Goal: Book appointment/travel/reservation

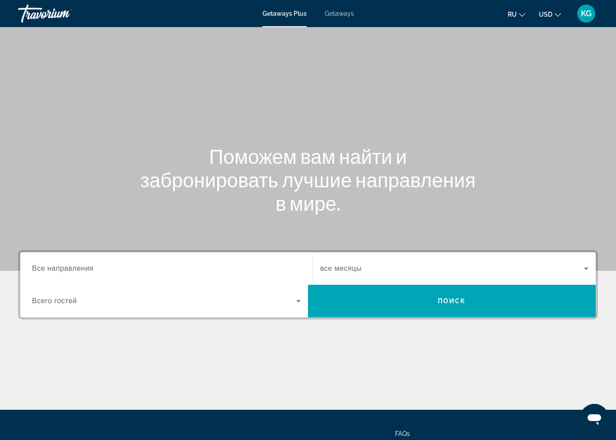
click at [231, 272] on input "Destination Все направления" at bounding box center [166, 269] width 269 height 11
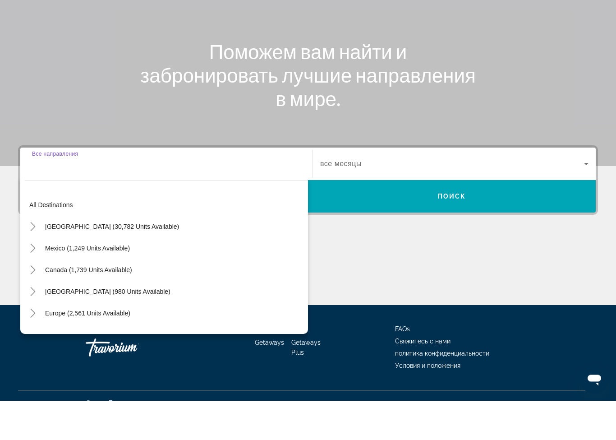
scroll to position [80, 0]
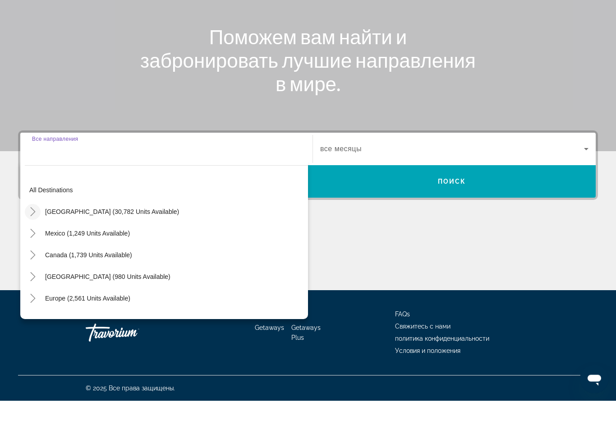
click at [36, 247] on icon "Toggle United States (30,782 units available)" at bounding box center [32, 251] width 9 height 9
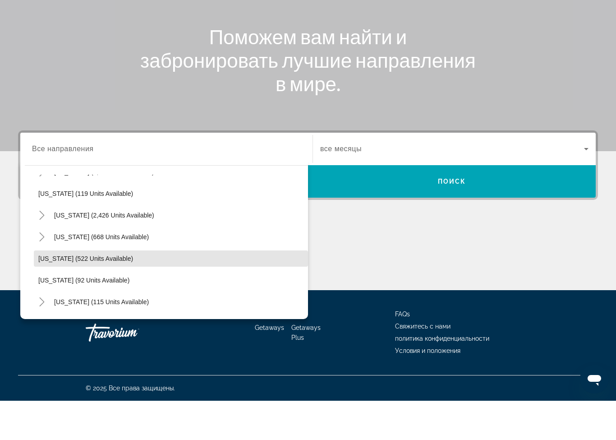
scroll to position [433, 0]
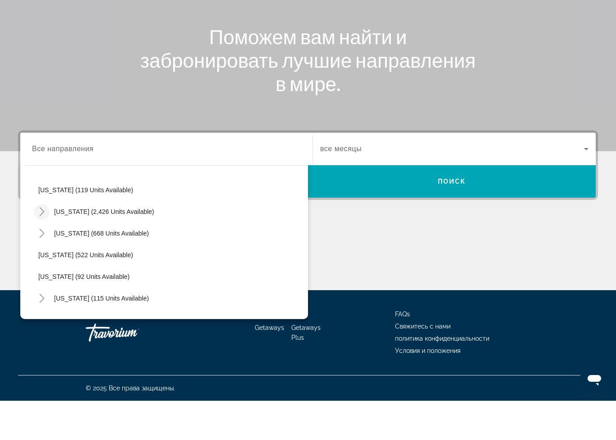
click at [42, 243] on mat-icon "Toggle Nevada (2,426 units available)" at bounding box center [42, 251] width 16 height 16
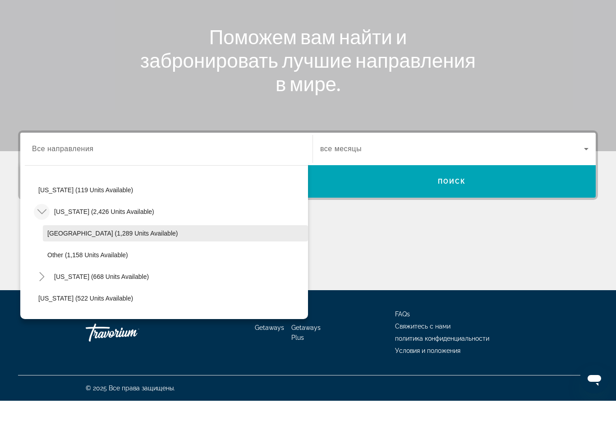
click at [108, 269] on span "[GEOGRAPHIC_DATA] (1,289 units available)" at bounding box center [112, 272] width 130 height 7
type input "**********"
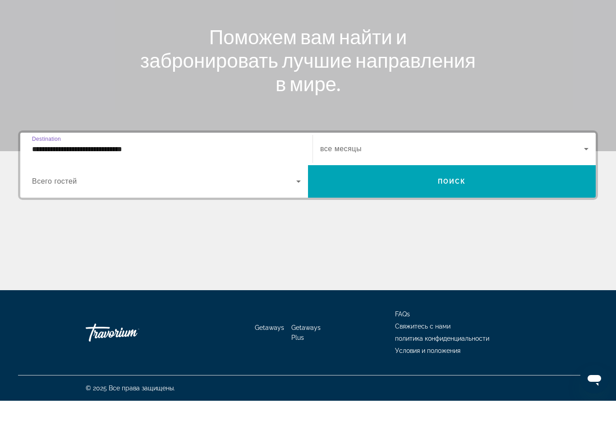
click at [447, 183] on span "Search widget" at bounding box center [452, 188] width 264 height 11
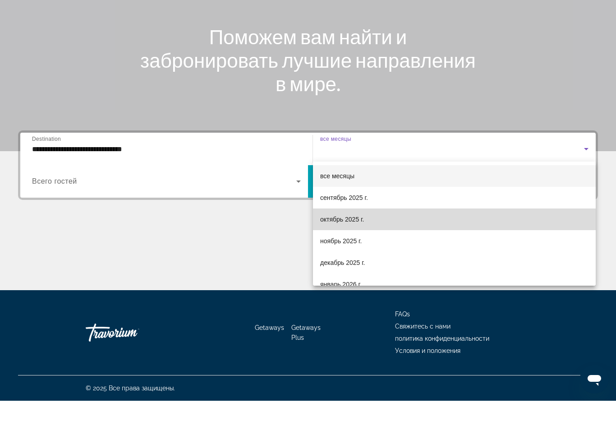
click at [357, 253] on span "октябрь 2025 г." at bounding box center [342, 258] width 44 height 11
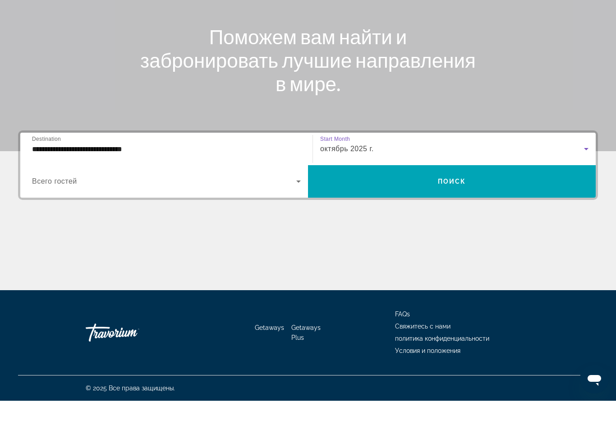
click at [296, 215] on icon "Search widget" at bounding box center [298, 220] width 11 height 11
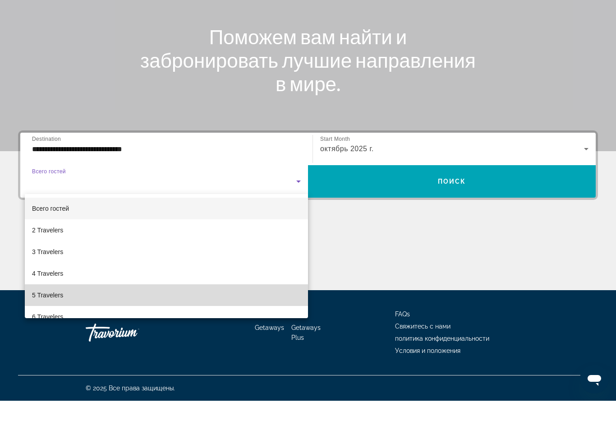
click at [247, 324] on mat-option "5 Travelers" at bounding box center [166, 335] width 283 height 22
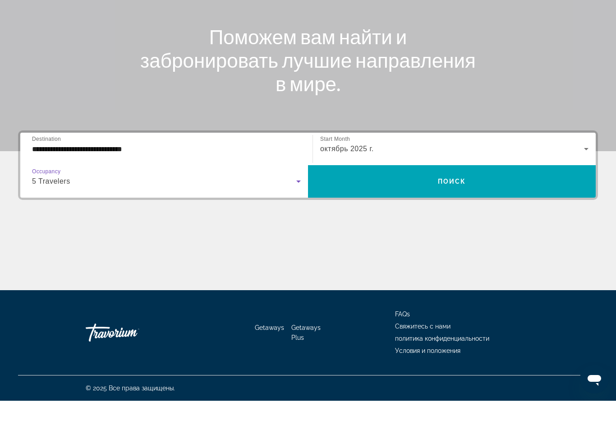
click at [296, 215] on icon "Search widget" at bounding box center [298, 220] width 11 height 11
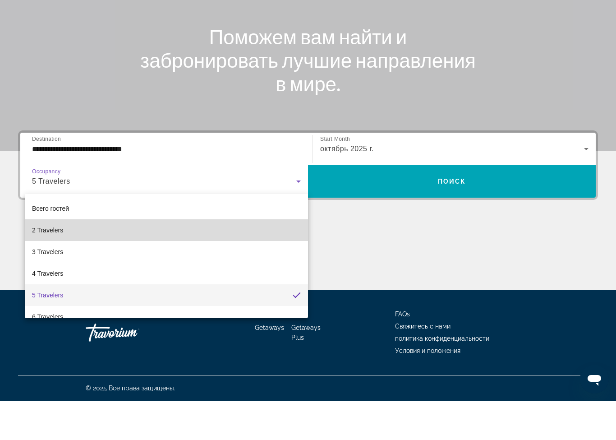
click at [56, 264] on span "2 Travelers" at bounding box center [47, 269] width 31 height 11
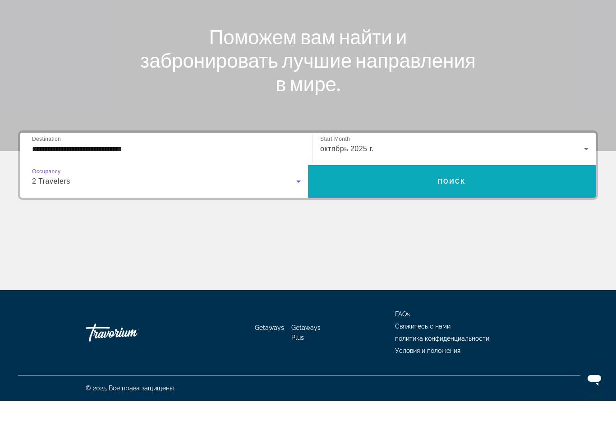
click at [473, 210] on span "Search widget" at bounding box center [452, 221] width 288 height 22
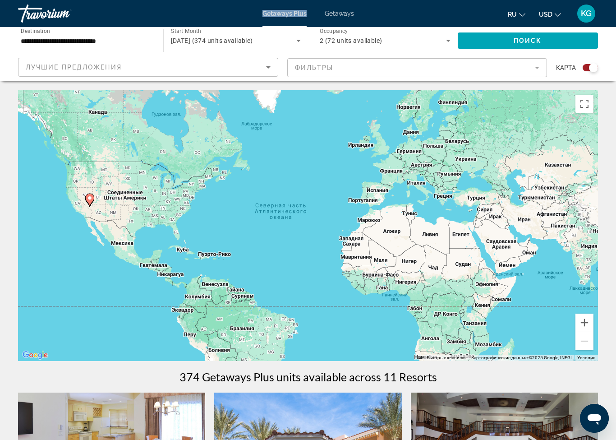
click at [377, 287] on div "Чтобы активировать перетаскивание с помощью клавиатуры, нажмите Alt + Ввод. Пос…" at bounding box center [308, 225] width 580 height 271
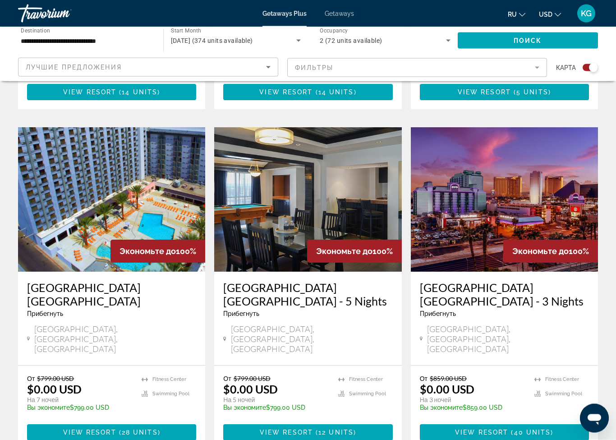
scroll to position [635, 0]
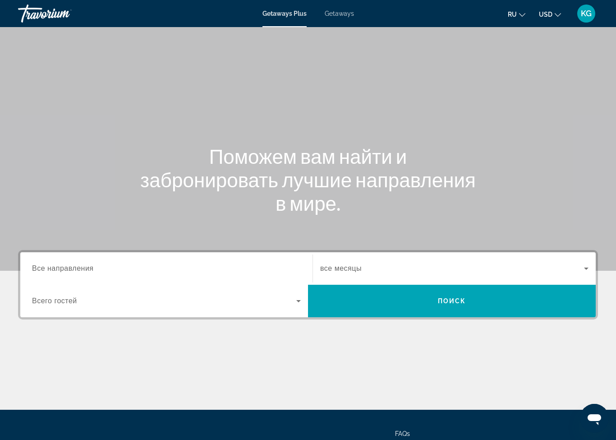
click at [180, 271] on input "Destination Все направления" at bounding box center [166, 269] width 269 height 11
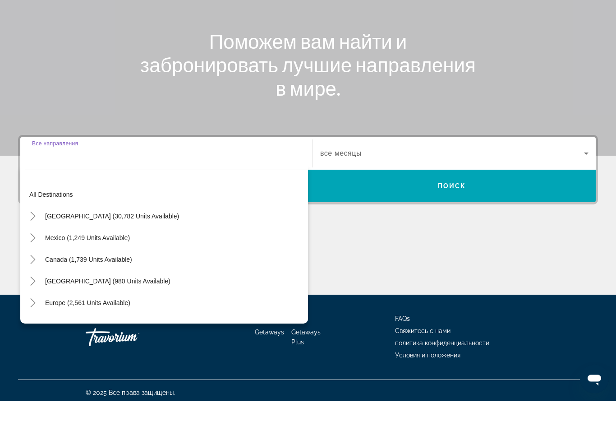
scroll to position [80, 0]
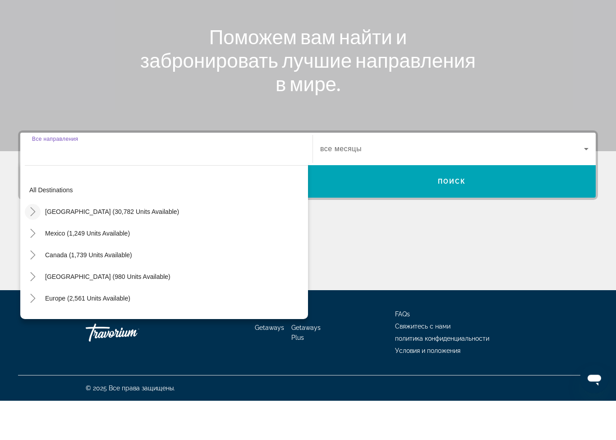
click at [34, 247] on icon "Toggle United States (30,782 units available)" at bounding box center [32, 251] width 9 height 9
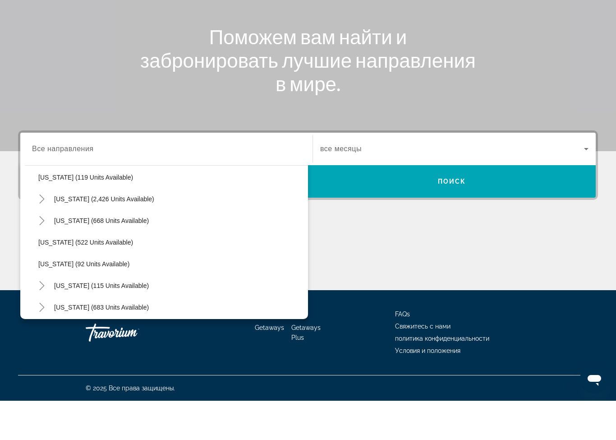
scroll to position [439, 0]
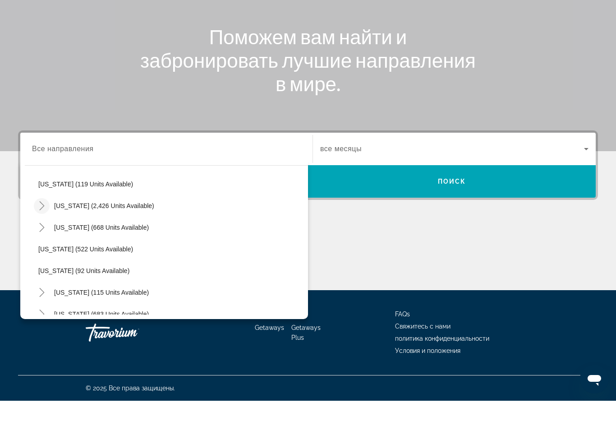
click at [44, 241] on icon "Toggle Nevada (2,426 units available)" at bounding box center [41, 245] width 9 height 9
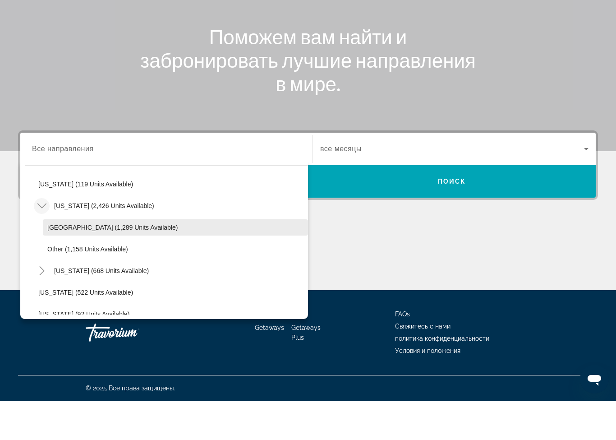
click at [99, 263] on span "[GEOGRAPHIC_DATA] (1,289 units available)" at bounding box center [112, 266] width 130 height 7
type input "**********"
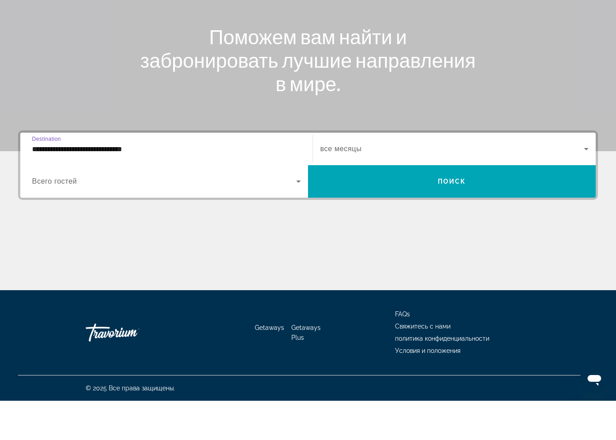
click at [496, 183] on span "Search widget" at bounding box center [452, 188] width 264 height 11
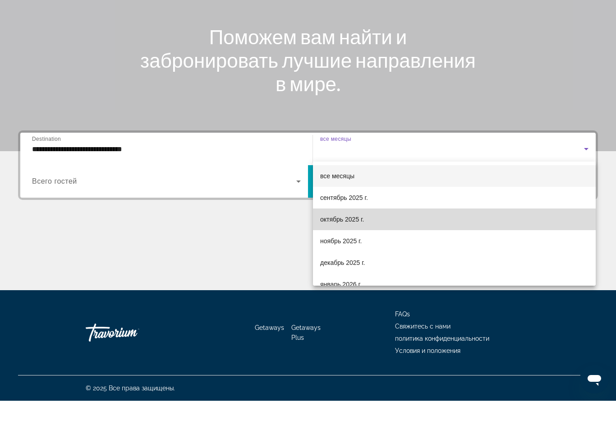
click at [350, 253] on span "октябрь 2025 г." at bounding box center [342, 258] width 44 height 11
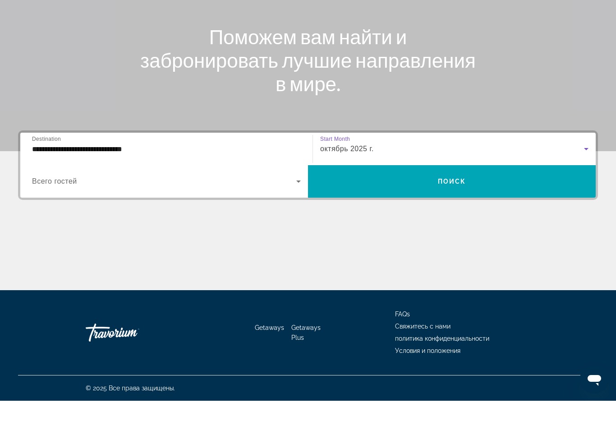
click at [149, 215] on span "Search widget" at bounding box center [164, 220] width 264 height 11
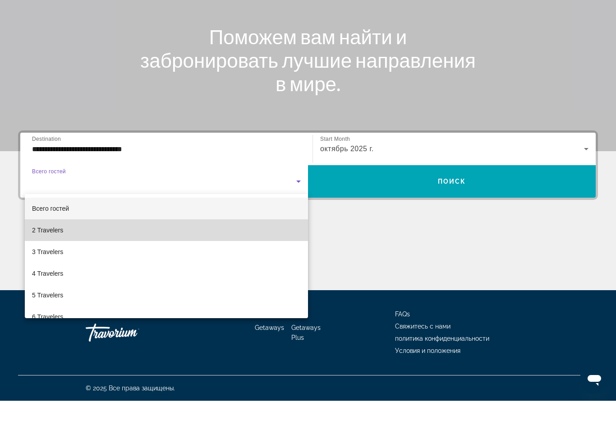
click at [87, 259] on mat-option "2 Travelers" at bounding box center [166, 270] width 283 height 22
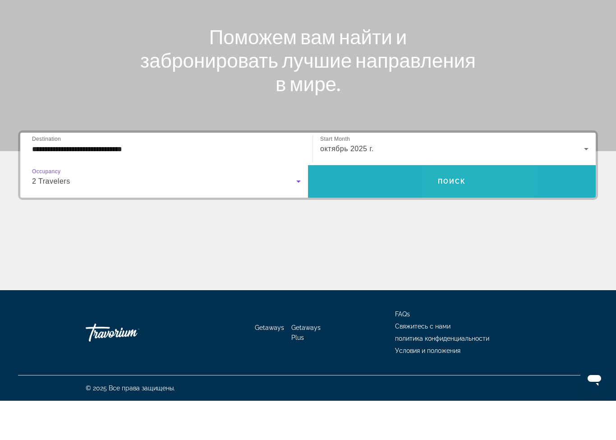
click at [465, 210] on span "Search widget" at bounding box center [452, 221] width 288 height 22
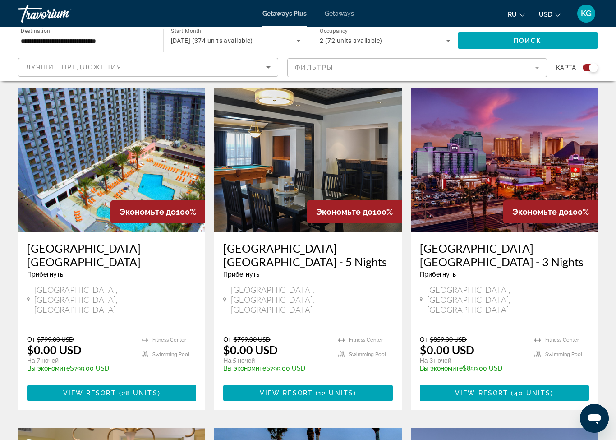
scroll to position [640, 0]
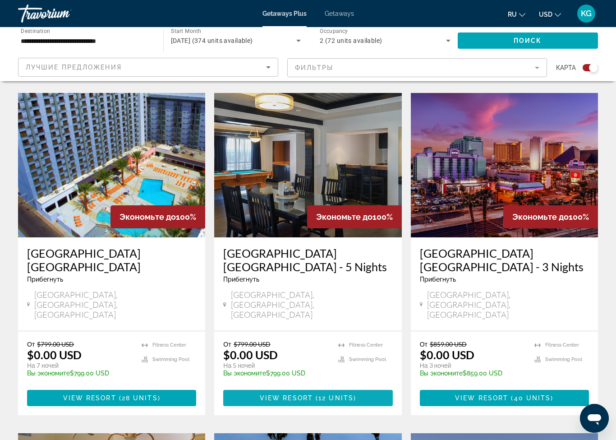
click at [339, 394] on span "12 units" at bounding box center [336, 397] width 35 height 7
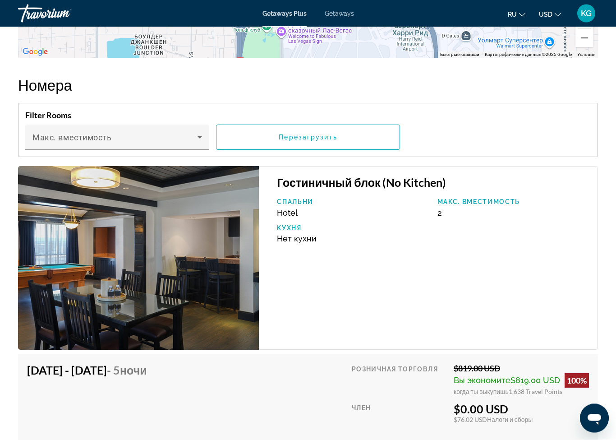
scroll to position [1449, 0]
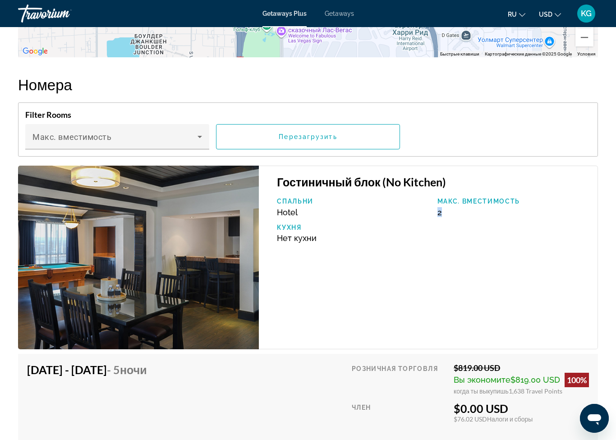
click at [416, 287] on div "Гостиничный блок (No Kitchen) [GEOGRAPHIC_DATA]. вместимость 2 Кухня Нет кухни" at bounding box center [428, 258] width 339 height 184
click at [293, 236] on span "Нет кухни" at bounding box center [297, 237] width 40 height 9
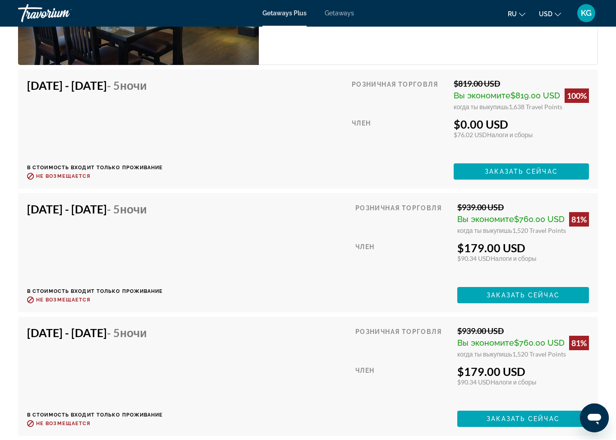
scroll to position [1733, 0]
click at [426, 271] on div "Член" at bounding box center [403, 260] width 95 height 39
click at [567, 252] on div "$179.00 USD" at bounding box center [524, 248] width 132 height 14
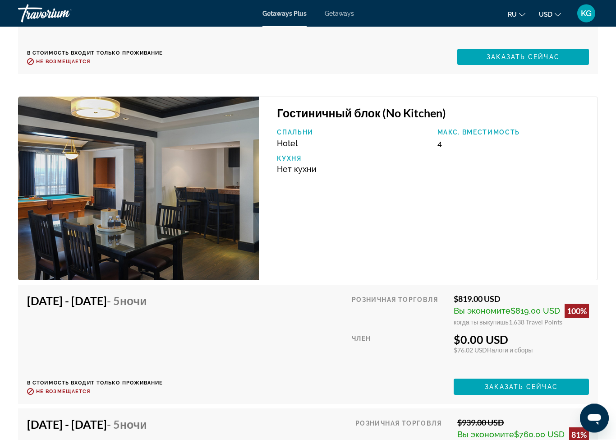
scroll to position [2084, 0]
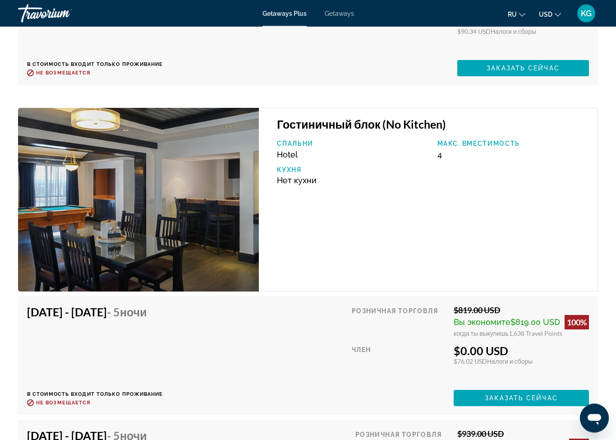
click at [449, 174] on div "Спальни Hotel Макс. вместимость 4 Кухня Нет кухни" at bounding box center [433, 166] width 321 height 52
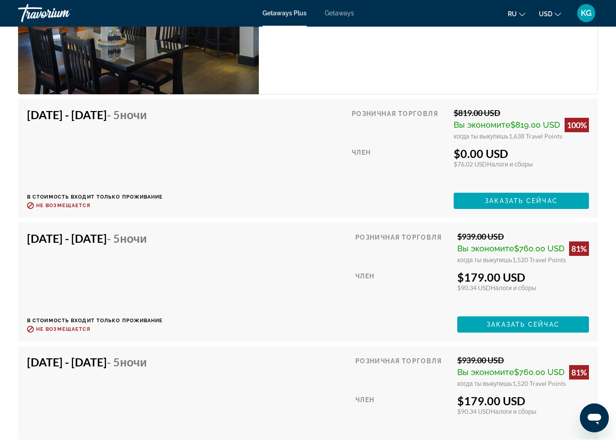
scroll to position [2281, 0]
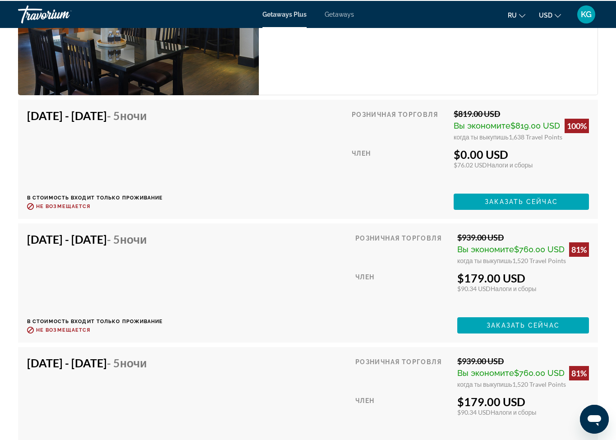
click at [468, 282] on div "$179.00 USD" at bounding box center [524, 277] width 132 height 14
click at [424, 315] on div "Розничная торговля $939.00 USD Вы экономите $760.00 USD 81% когда ты выкупишь 1…" at bounding box center [473, 281] width 234 height 101
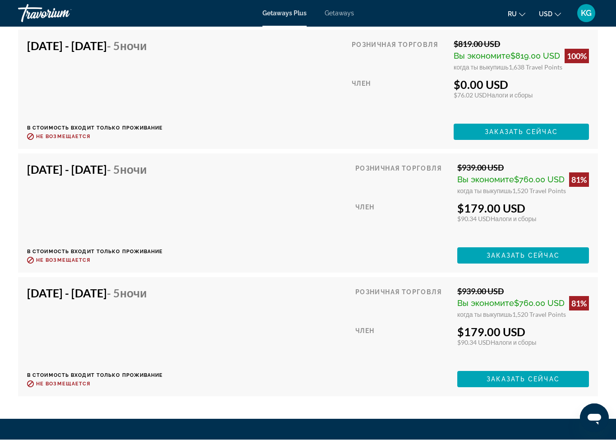
scroll to position [2350, 0]
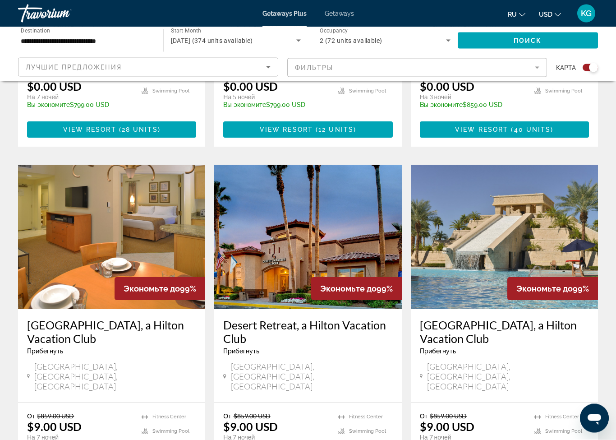
scroll to position [908, 0]
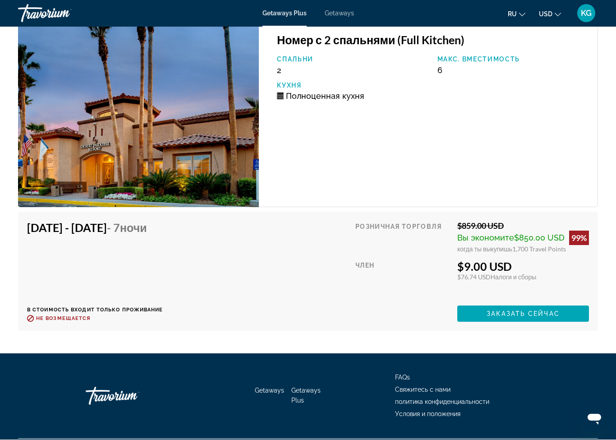
scroll to position [1531, 0]
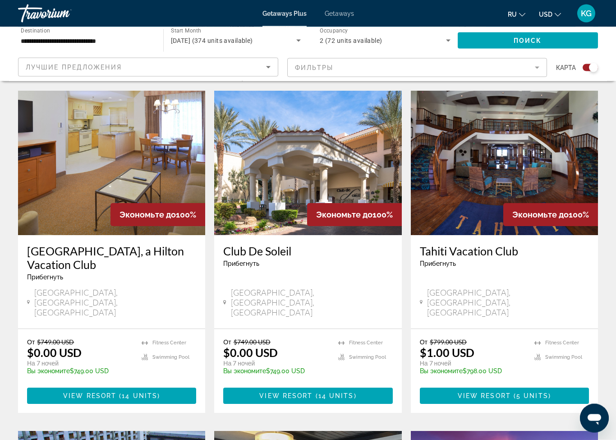
scroll to position [293, 0]
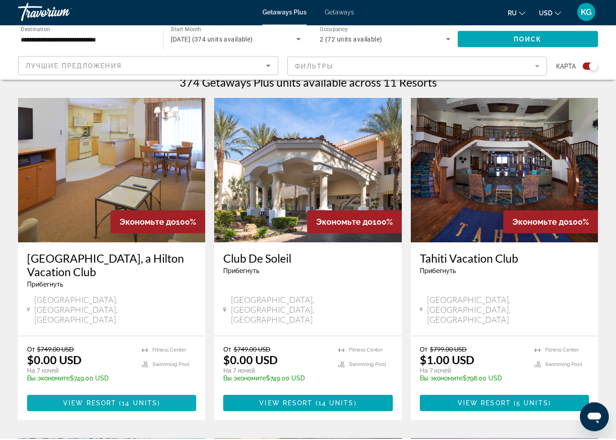
click at [137, 401] on span "14 units" at bounding box center [140, 404] width 36 height 7
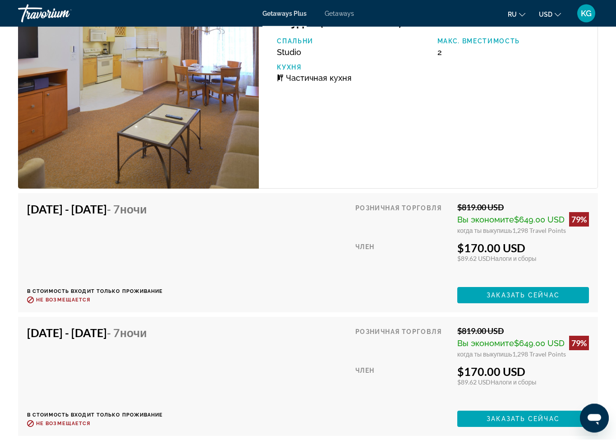
scroll to position [1818, 0]
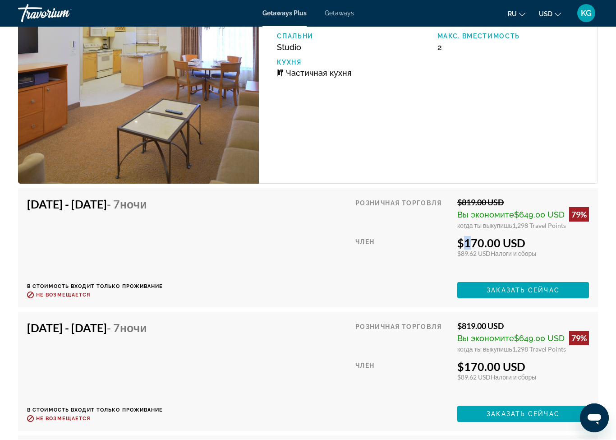
click at [330, 291] on div "[DATE] - [DATE] - 7 ночи В стоимость входит только проживание Возврат до : Не в…" at bounding box center [308, 248] width 562 height 101
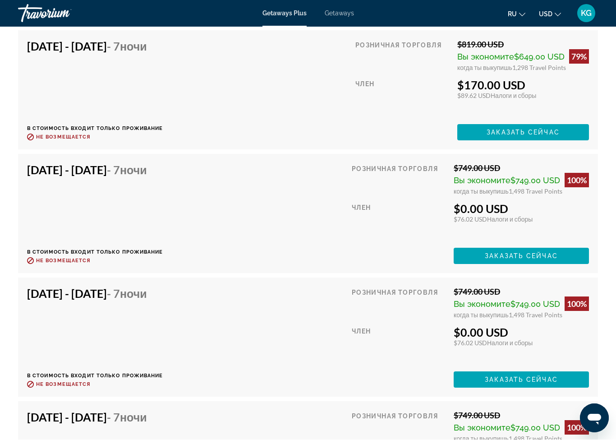
scroll to position [2114, 0]
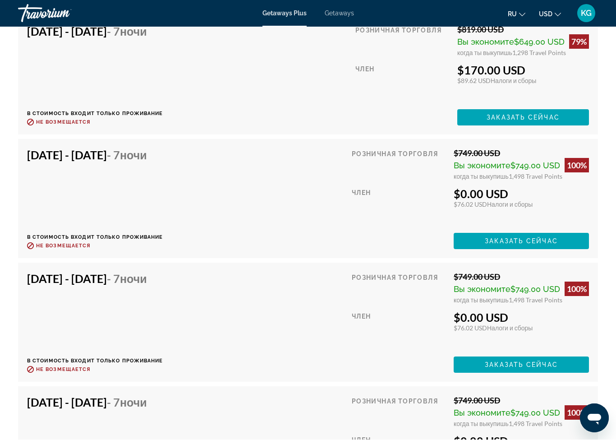
click at [254, 230] on div "[DATE] - [DATE] - 7 ночи В стоимость входит только проживание Возврат до : Не в…" at bounding box center [308, 198] width 562 height 101
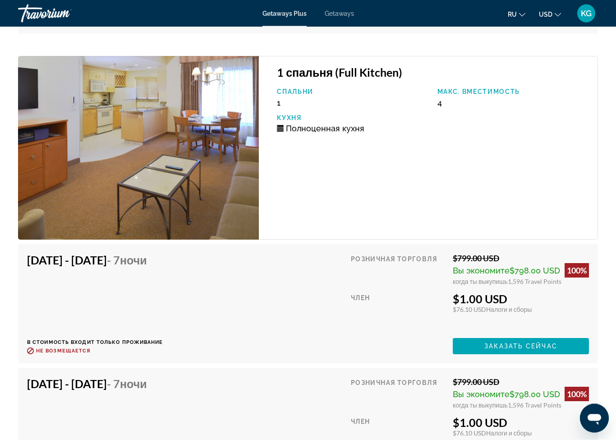
scroll to position [2579, 0]
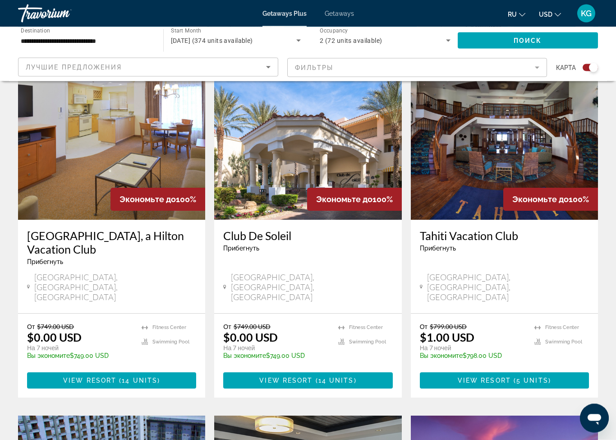
scroll to position [318, 0]
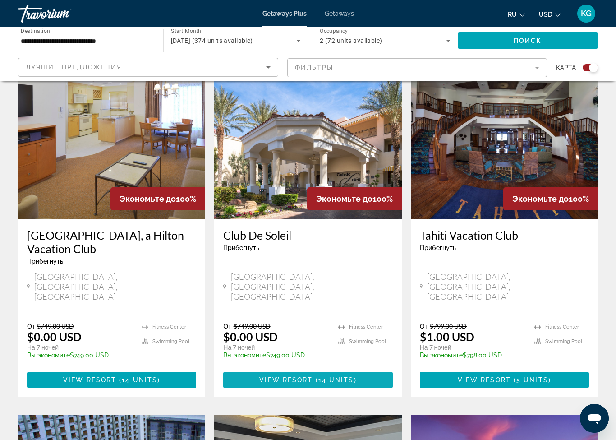
click at [351, 376] on span "14 units" at bounding box center [337, 379] width 36 height 7
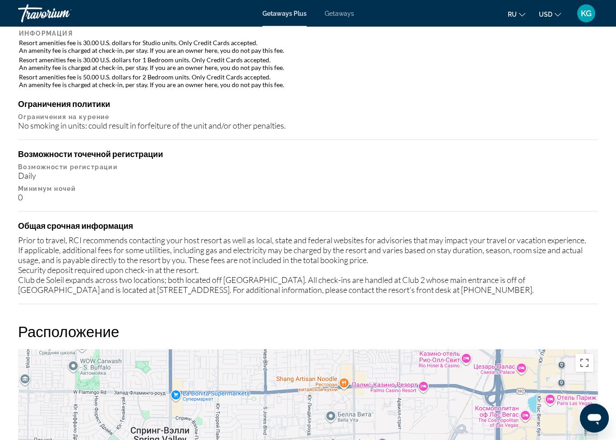
scroll to position [1144, 0]
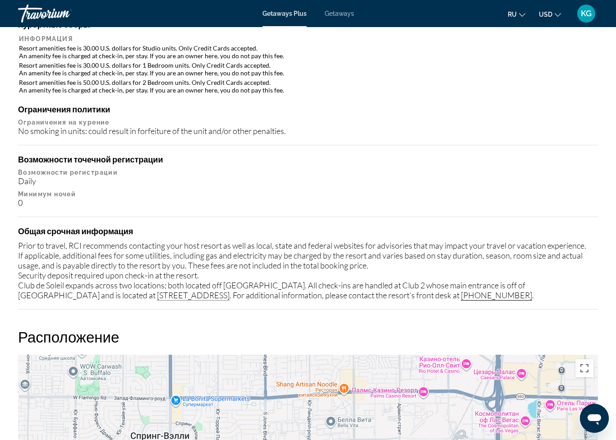
click at [341, 16] on span "Getaways" at bounding box center [339, 13] width 29 height 7
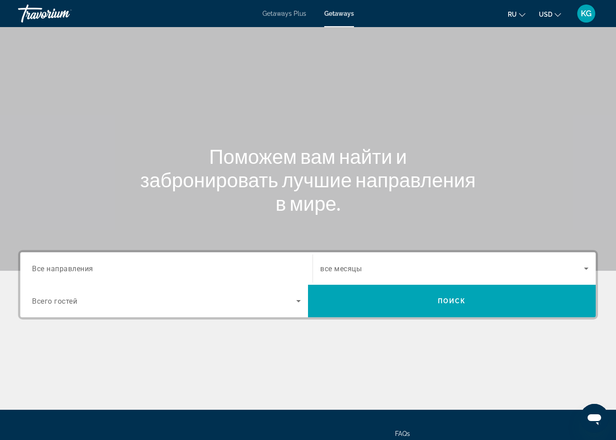
click at [106, 267] on input "Destination Все направления" at bounding box center [166, 269] width 269 height 11
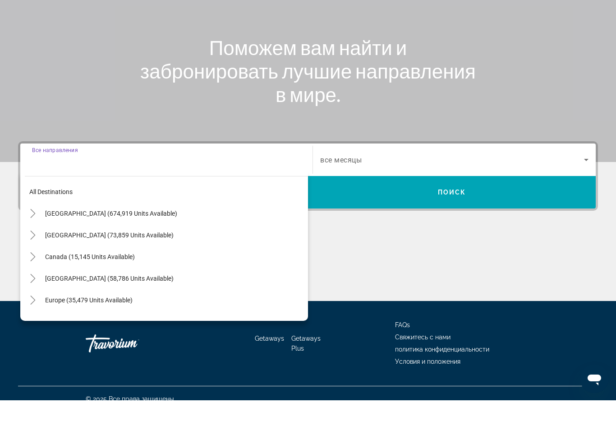
scroll to position [80, 0]
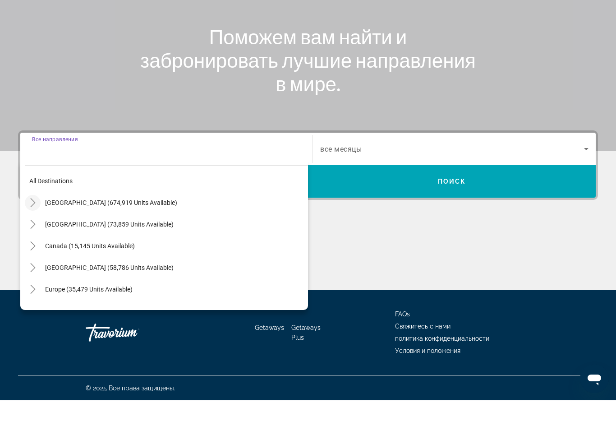
click at [37, 238] on icon "Toggle United States (674,919 units available)" at bounding box center [32, 242] width 9 height 9
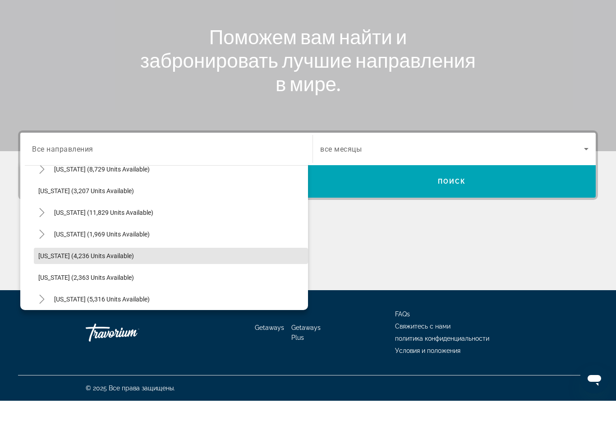
scroll to position [498, 0]
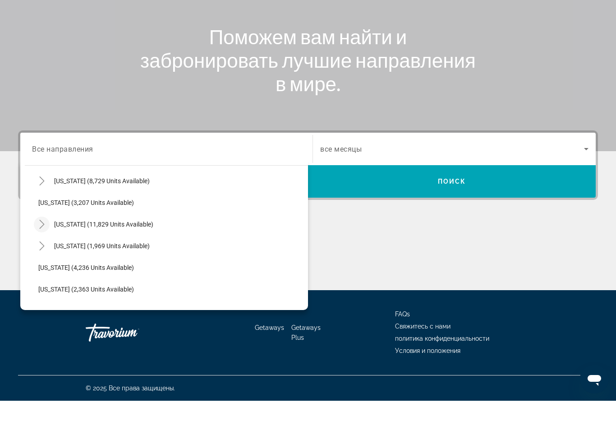
click at [46, 256] on mat-icon "Toggle Nevada (11,829 units available)" at bounding box center [42, 264] width 16 height 16
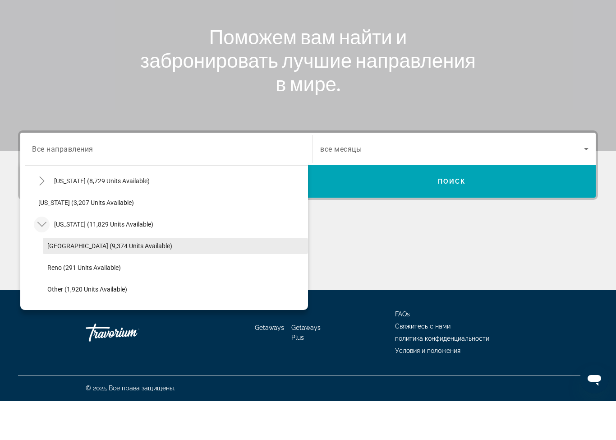
click at [89, 282] on span "[GEOGRAPHIC_DATA] (9,374 units available)" at bounding box center [109, 285] width 125 height 7
type input "**********"
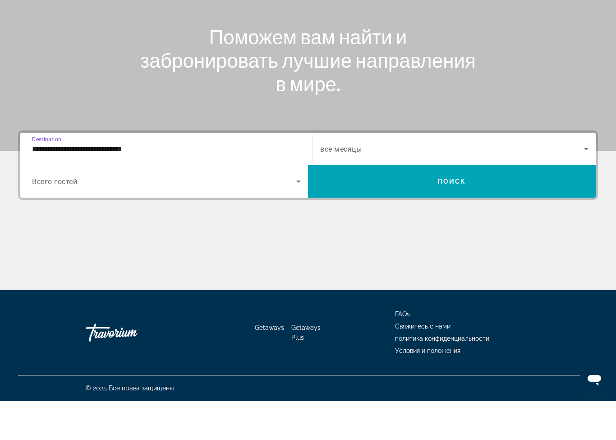
click at [124, 215] on span "Search widget" at bounding box center [164, 220] width 264 height 11
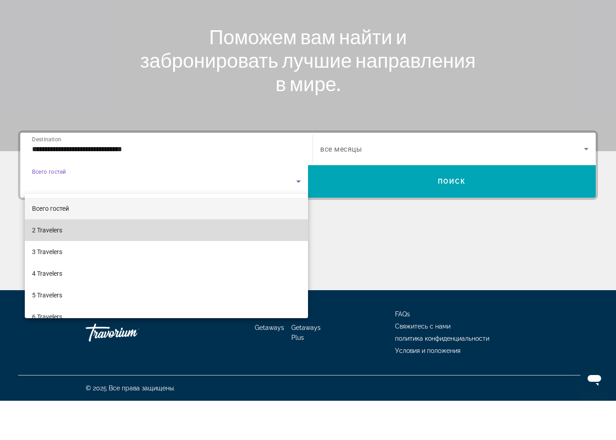
click at [65, 259] on mat-option "2 Travelers" at bounding box center [166, 270] width 283 height 22
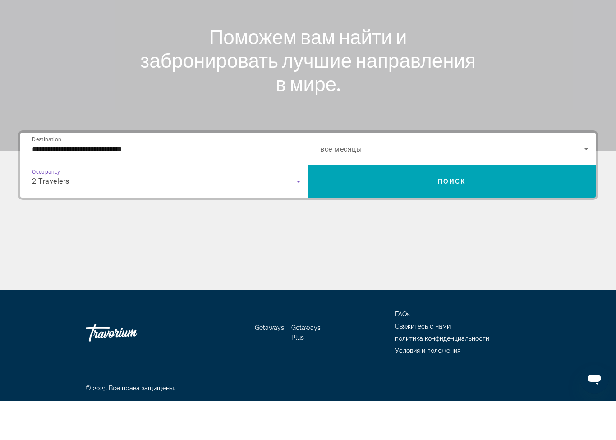
click at [435, 183] on span "Search widget" at bounding box center [452, 188] width 264 height 11
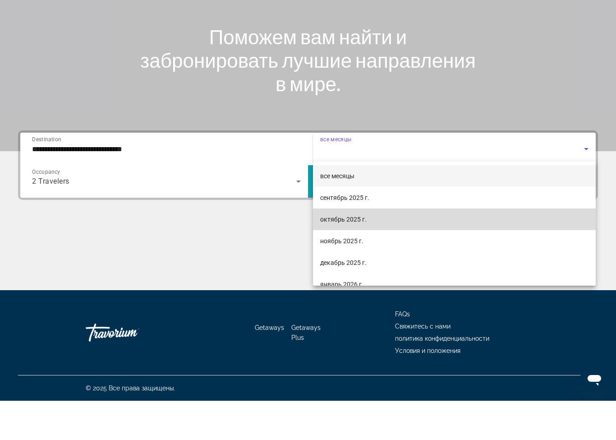
click at [343, 253] on span "октябрь 2025 г." at bounding box center [343, 258] width 46 height 11
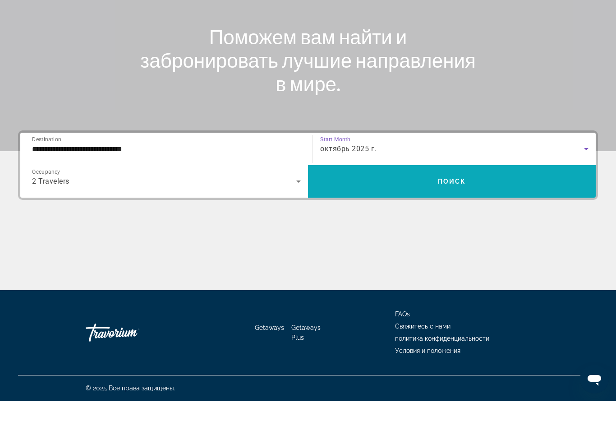
click at [417, 210] on span "Search widget" at bounding box center [452, 221] width 288 height 22
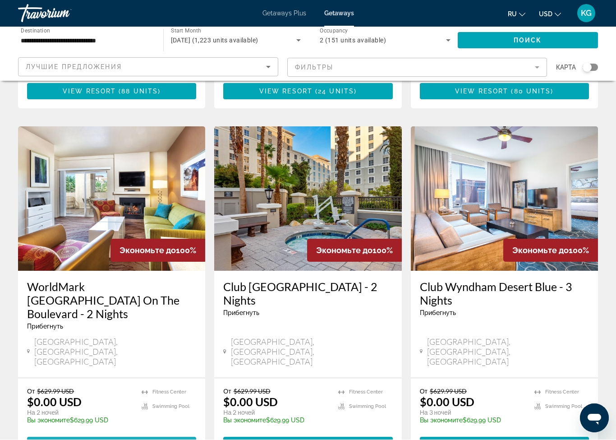
scroll to position [327, 0]
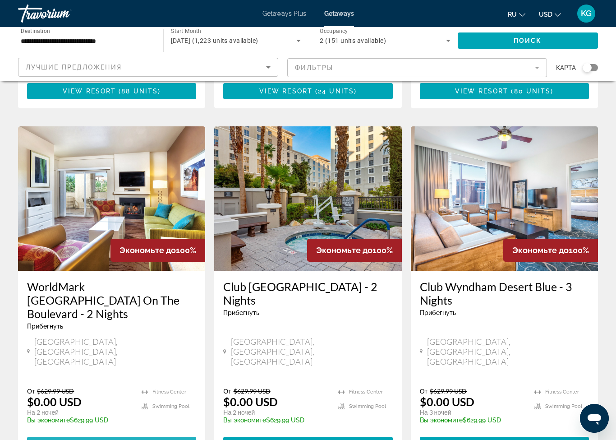
click at [143, 439] on span "40 units" at bounding box center [139, 444] width 37 height 7
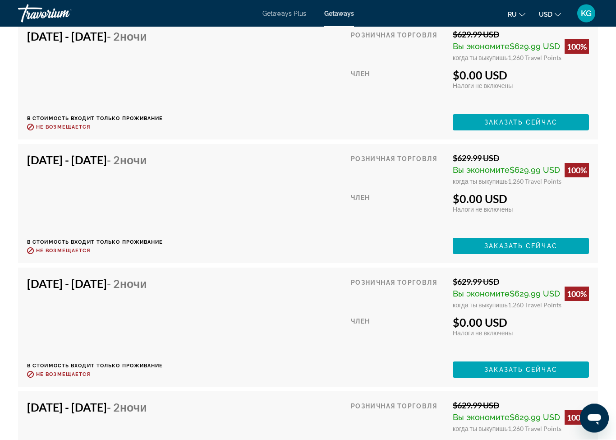
scroll to position [2131, 0]
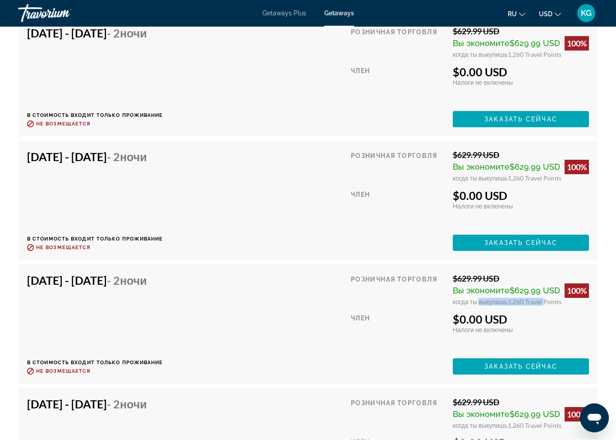
click at [543, 335] on div "Розничная торговля $629.99 USD Вы экономите $629.99 USD 100% когда ты выкупишь …" at bounding box center [470, 324] width 238 height 101
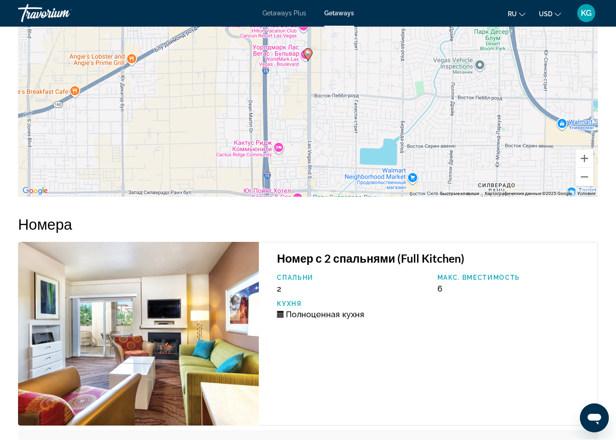
scroll to position [1595, 0]
click at [479, 334] on div "Номер с 2 спальнями (Full Kitchen) Спальни 2 Макс. вместимость 6 Кухня Полноцен…" at bounding box center [428, 334] width 339 height 184
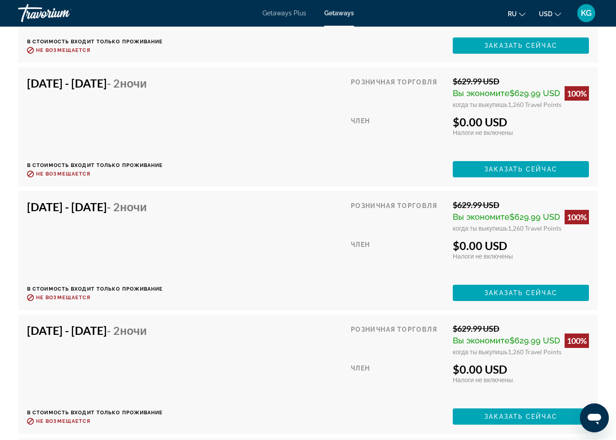
scroll to position [2082, 0]
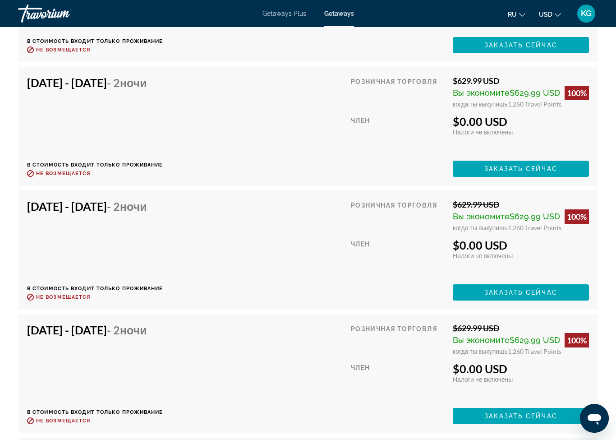
click at [516, 215] on span "$629.99 USD" at bounding box center [535, 216] width 51 height 9
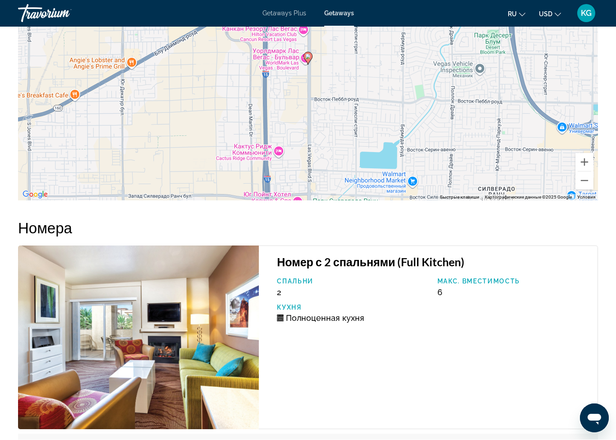
scroll to position [1600, 0]
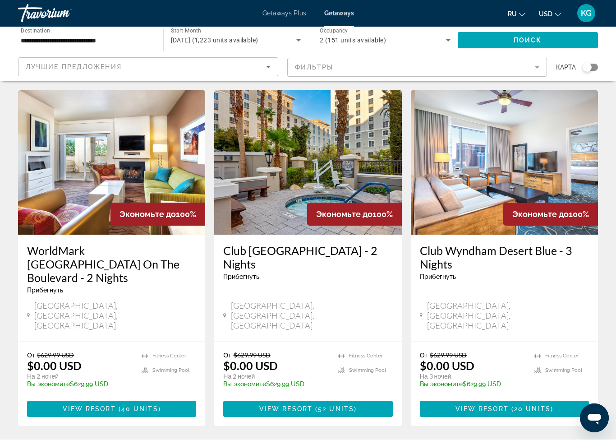
scroll to position [368, 0]
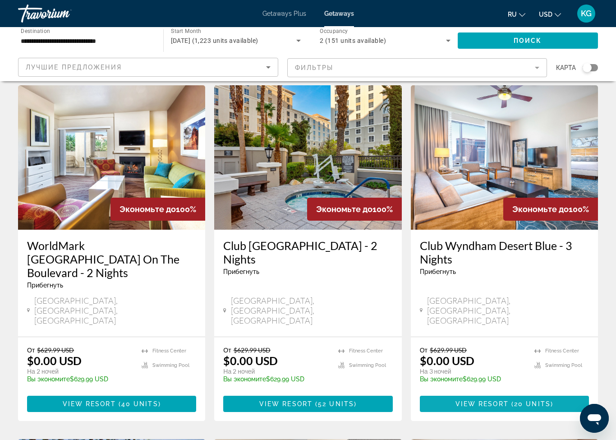
click at [524, 400] on span "20 units" at bounding box center [532, 403] width 37 height 7
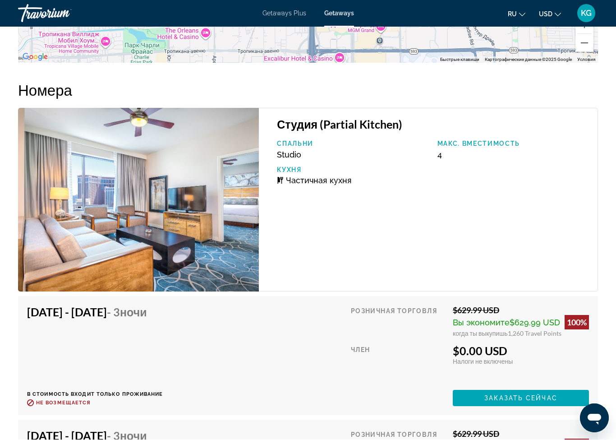
scroll to position [1519, 0]
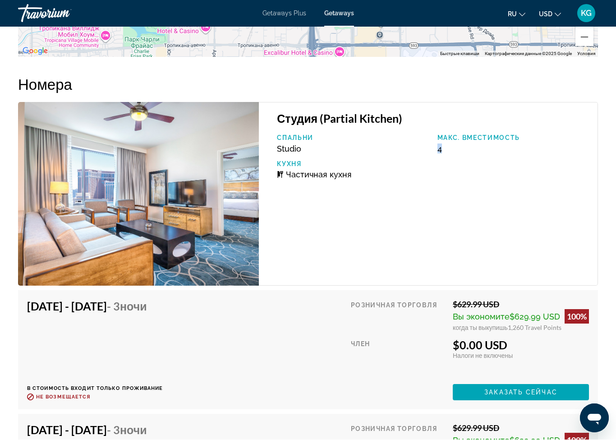
click at [436, 227] on div "Студия (Partial Kitchen) Спальни Studio Макс. вместимость 4 Кухня Частичная кух…" at bounding box center [428, 194] width 339 height 184
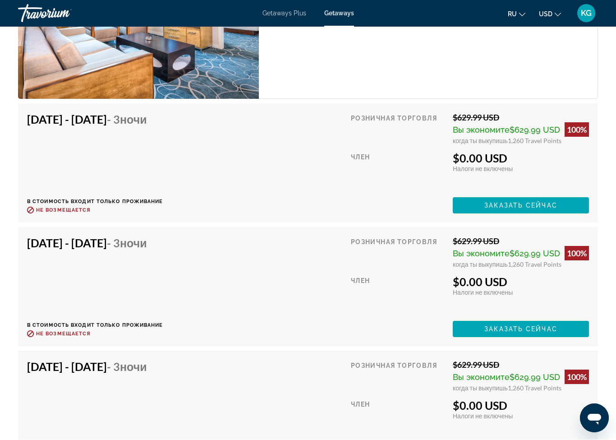
scroll to position [1709, 0]
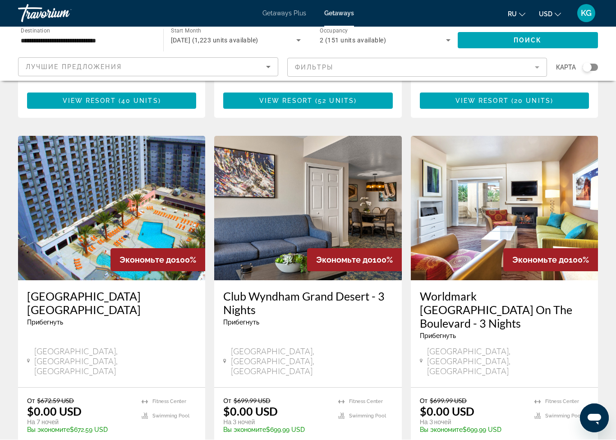
scroll to position [674, 0]
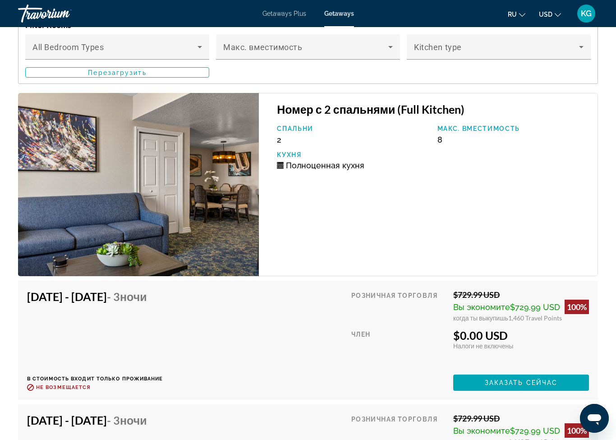
scroll to position [1776, 0]
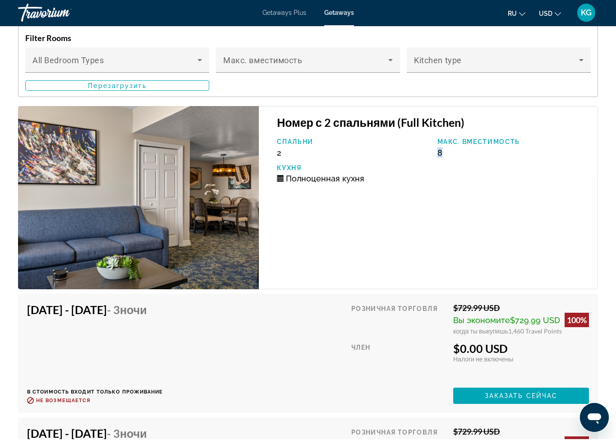
click at [422, 221] on div "Номер с 2 спальнями (Full Kitchen) Спальни 2 Макс. вместимость 8 Кухня Полноцен…" at bounding box center [428, 199] width 339 height 184
click at [416, 233] on div "Номер с 2 спальнями (Full Kitchen) Спальни 2 Макс. вместимость 8 Кухня Полноцен…" at bounding box center [428, 199] width 339 height 184
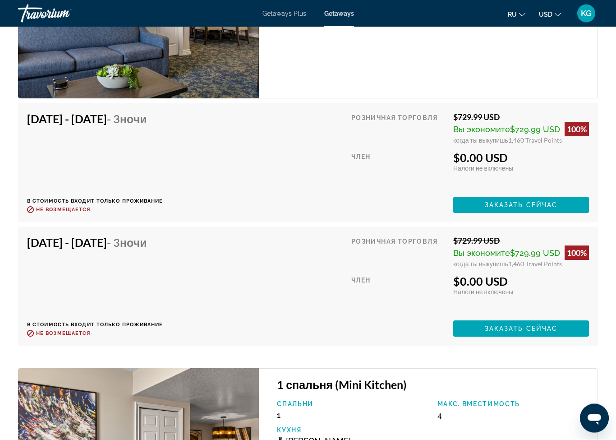
scroll to position [1970, 0]
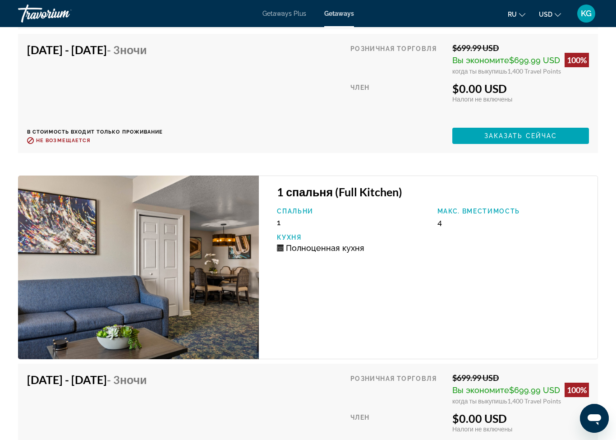
click at [471, 250] on div "Спальни 1 Макс. вместимость 4 Кухня Полноценная кухня" at bounding box center [433, 234] width 321 height 52
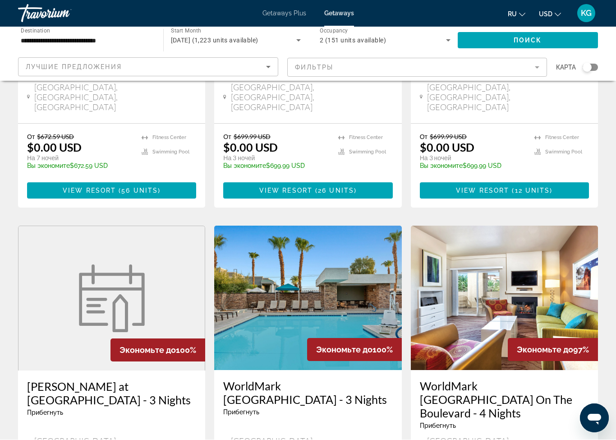
scroll to position [935, 0]
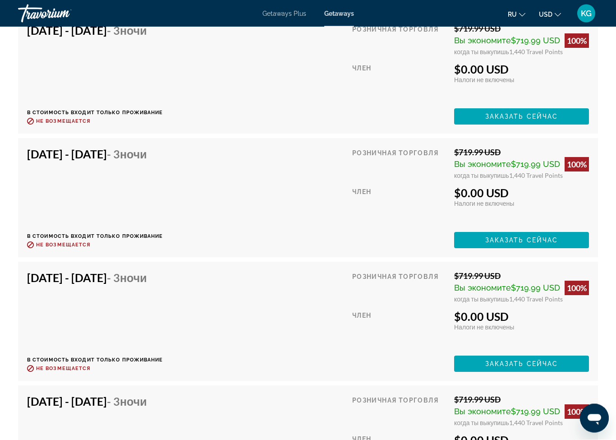
scroll to position [2367, 0]
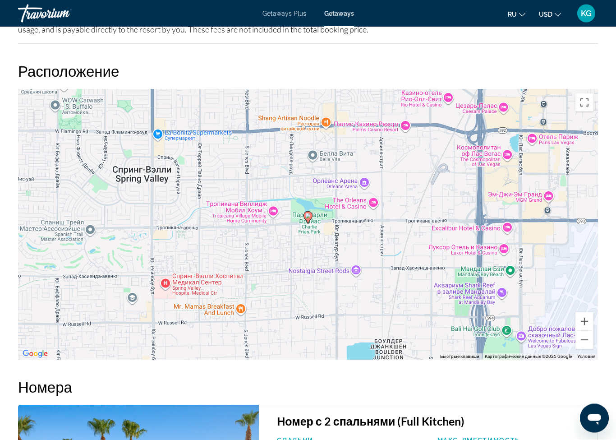
scroll to position [22, 0]
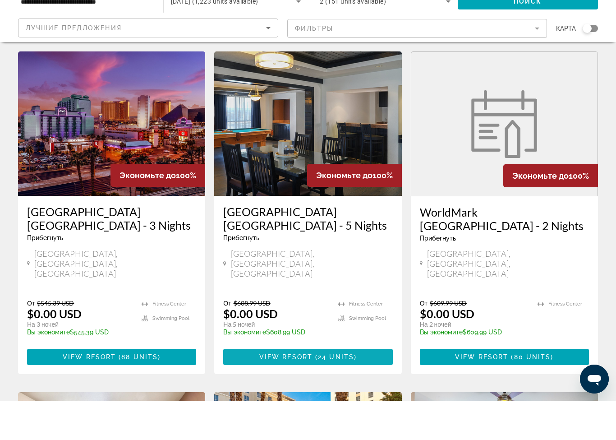
click at [344, 385] on span "Main content" at bounding box center [307, 396] width 169 height 22
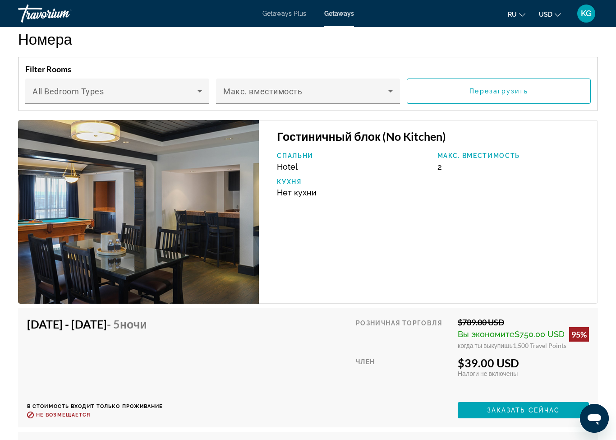
scroll to position [1503, 0]
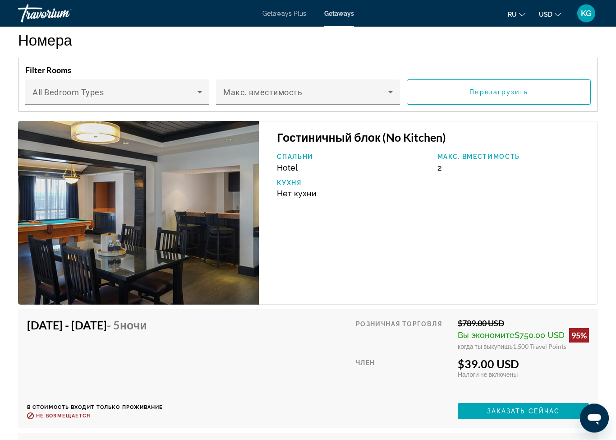
click at [447, 163] on div "Макс. вместимость 2" at bounding box center [513, 162] width 160 height 19
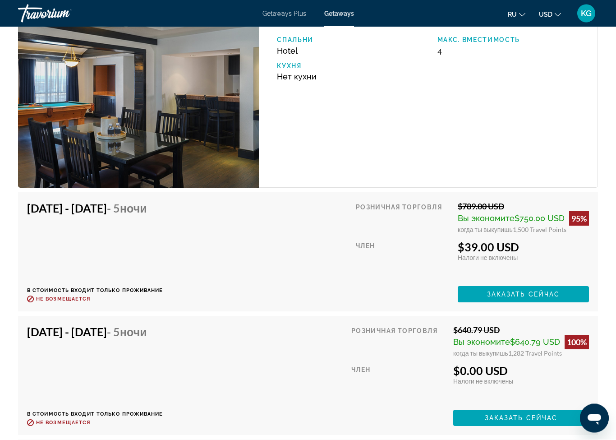
scroll to position [2196, 0]
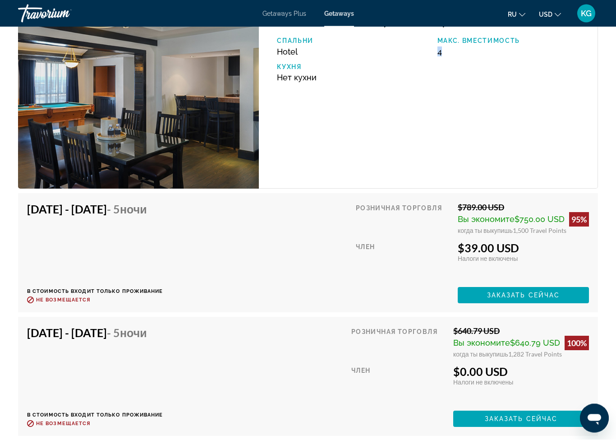
click at [496, 120] on div "Гостиничный блок (No Kitchen) [GEOGRAPHIC_DATA]. вместимость 4 Кухня Нет кухни" at bounding box center [428, 97] width 339 height 184
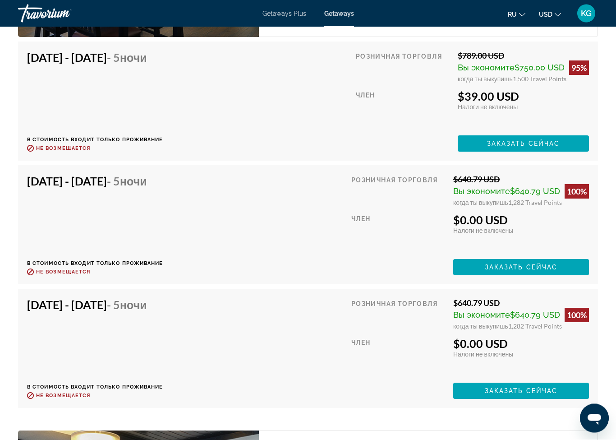
scroll to position [2374, 0]
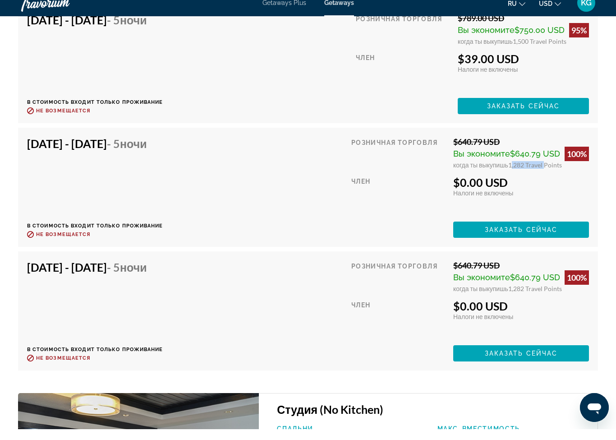
click at [541, 200] on div "Налоги включены Налоги не включены" at bounding box center [521, 204] width 136 height 8
click at [228, 188] on div "[DATE] - [DATE] - 5 ночи В стоимость входит только проживание Возврат до : Не в…" at bounding box center [308, 198] width 562 height 101
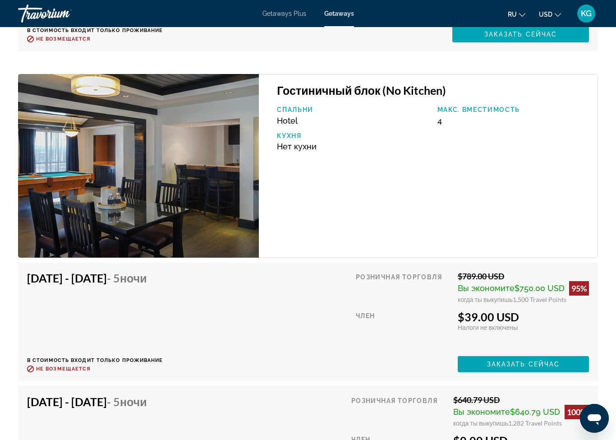
scroll to position [2126, 0]
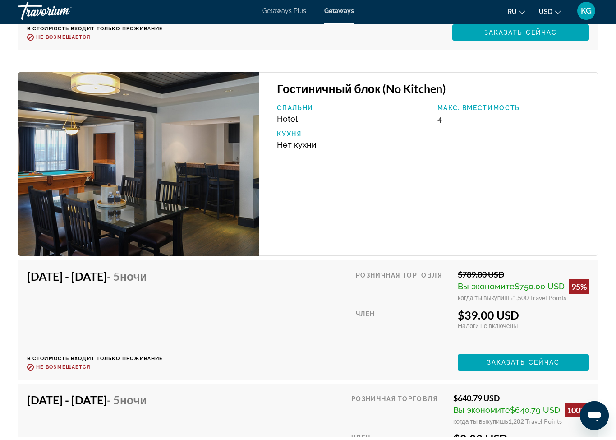
click at [291, 352] on div "[DATE] - [DATE] - 5 ночи В стоимость входит только проживание Возврат до : Не в…" at bounding box center [308, 322] width 562 height 101
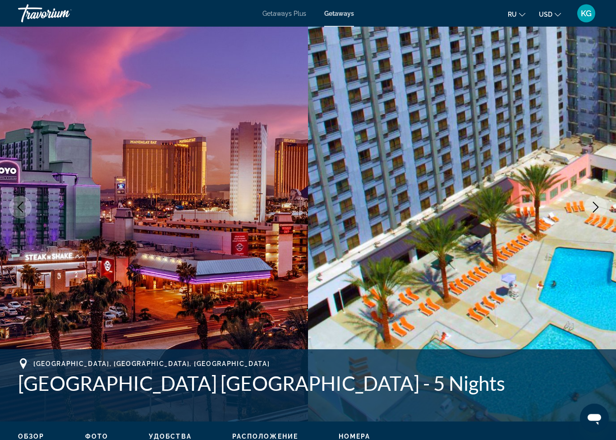
scroll to position [0, 0]
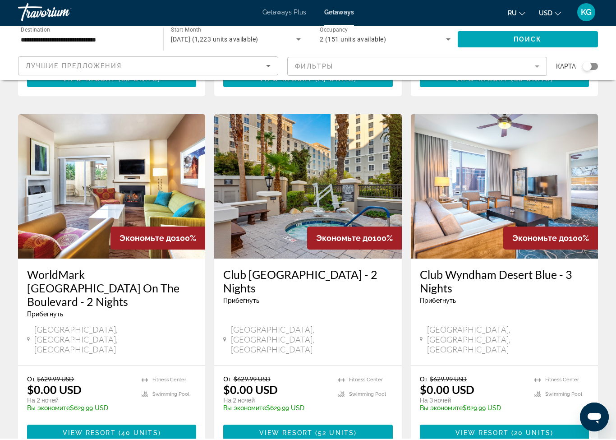
scroll to position [339, 0]
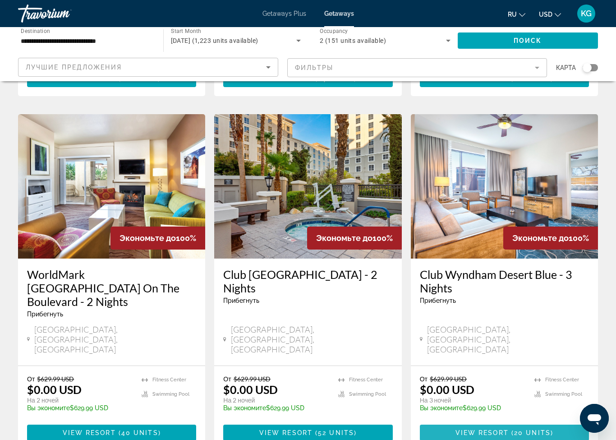
click at [521, 429] on span "20 units" at bounding box center [532, 432] width 37 height 7
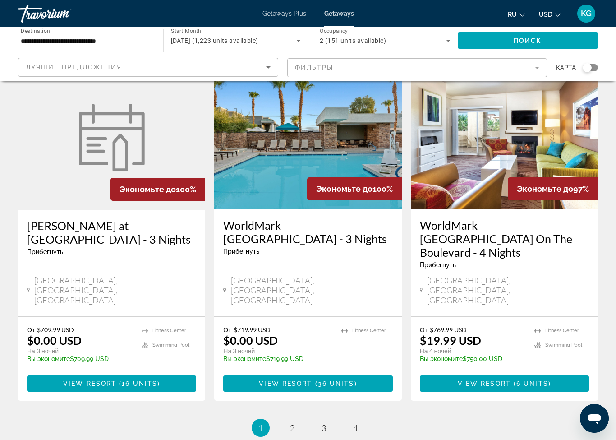
scroll to position [1095, 0]
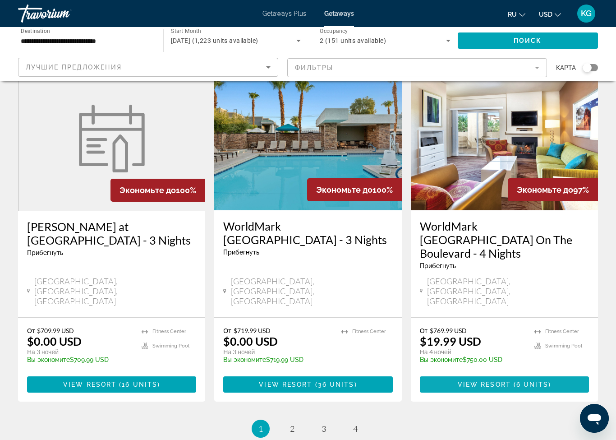
click at [523, 381] on span "6 units" at bounding box center [533, 384] width 32 height 7
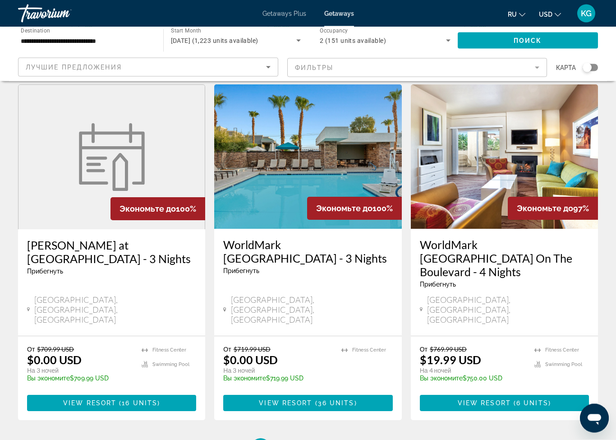
scroll to position [1102, 0]
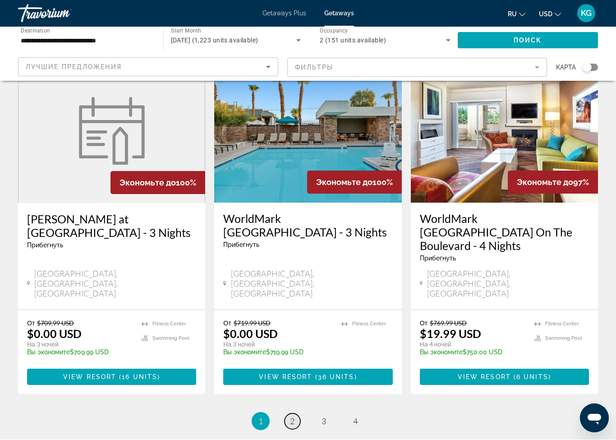
click at [291, 416] on span "2" at bounding box center [292, 421] width 5 height 10
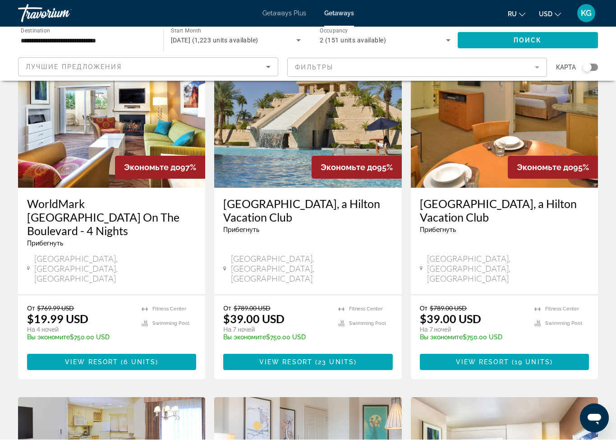
scroll to position [70, 0]
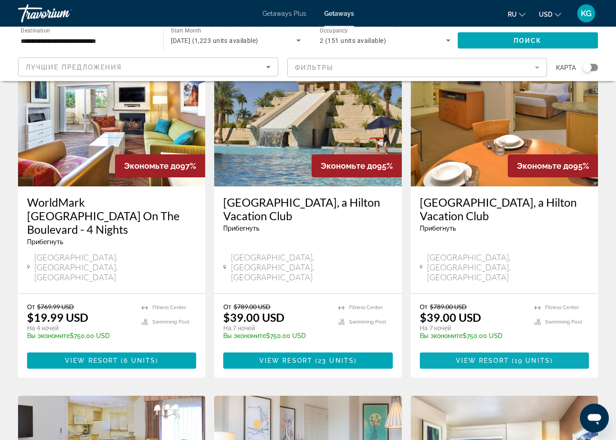
click at [522, 357] on span "19 units" at bounding box center [533, 360] width 36 height 7
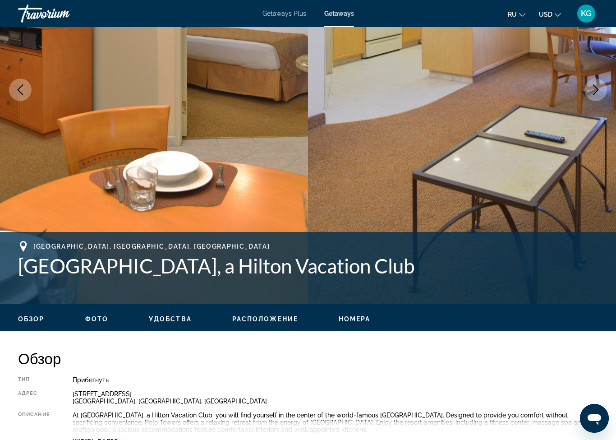
scroll to position [151, 0]
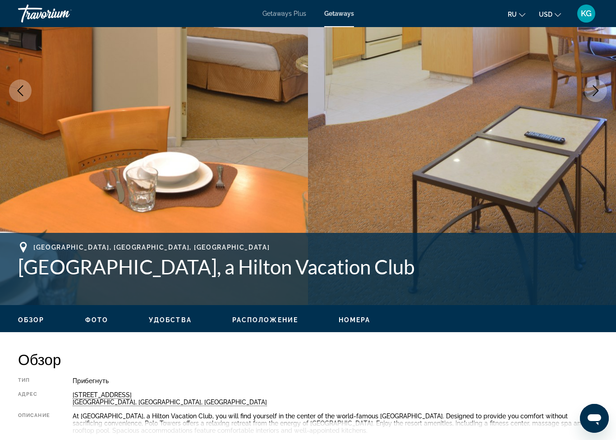
click at [163, 272] on h1 "[GEOGRAPHIC_DATA], a Hilton Vacation Club" at bounding box center [308, 266] width 580 height 23
